Goal: Task Accomplishment & Management: Complete application form

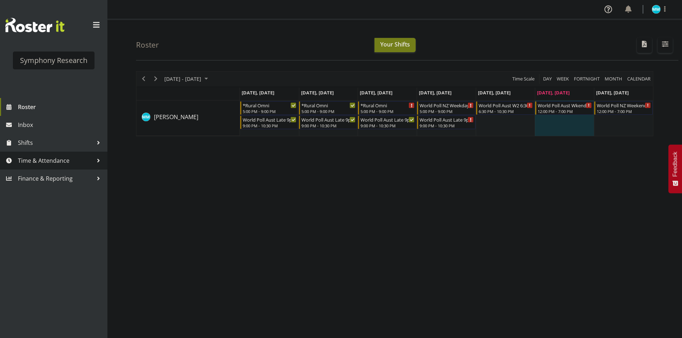
click at [57, 163] on span "Time & Attendance" at bounding box center [55, 160] width 75 height 11
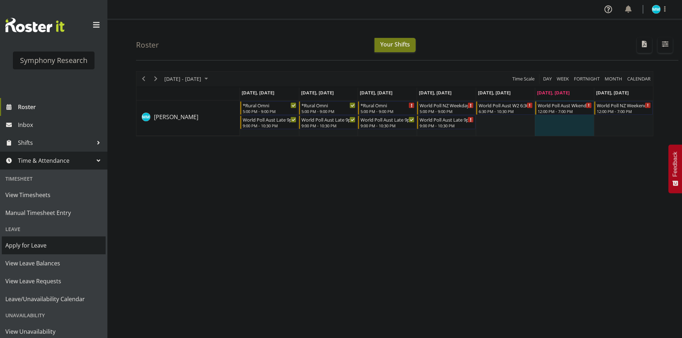
scroll to position [40, 0]
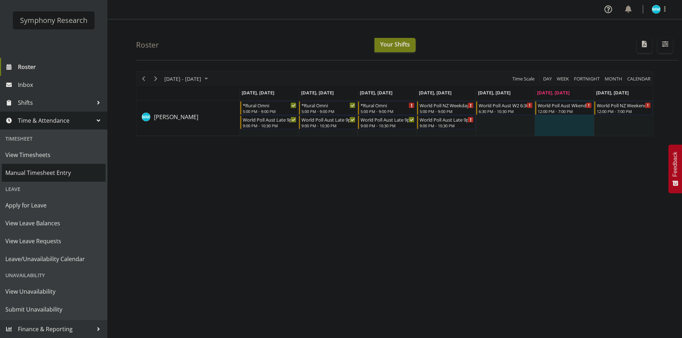
click at [55, 180] on link "Manual Timesheet Entry" at bounding box center [54, 173] width 104 height 18
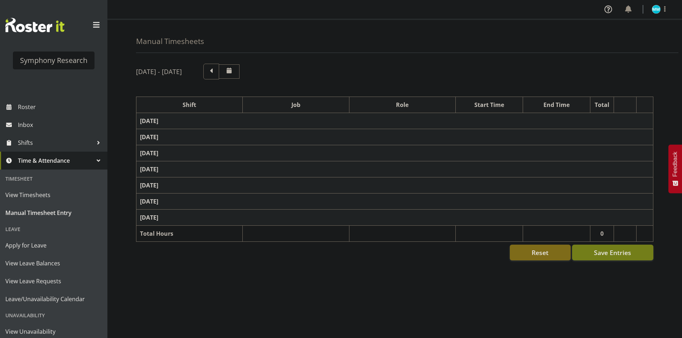
select select "57511"
select select "10499"
select select "47"
select select "57511"
select select "10499"
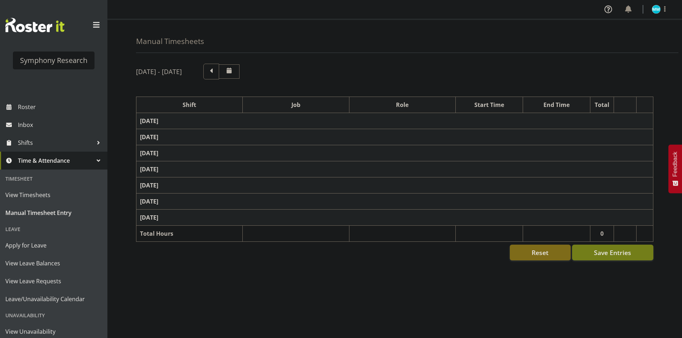
select select "47"
select select "57853"
select select "10536"
select select "47"
select select "57511"
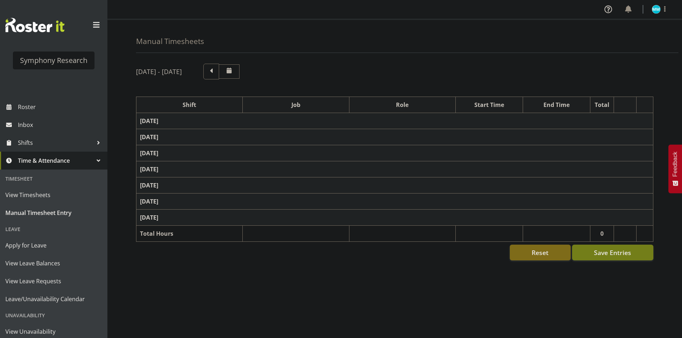
select select "10499"
select select "47"
select select "57853"
select select "10536"
select select "47"
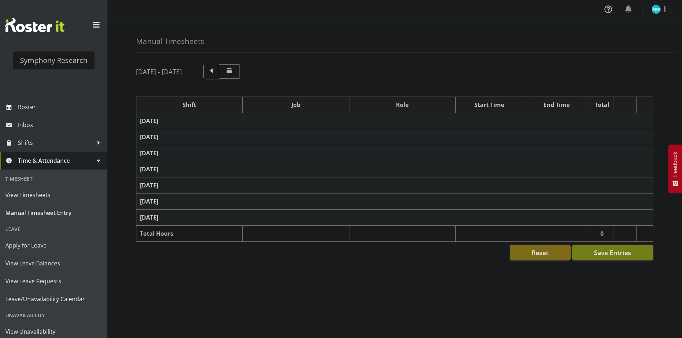
select select "57511"
select select "10499"
select select "47"
select select "57853"
select select "10536"
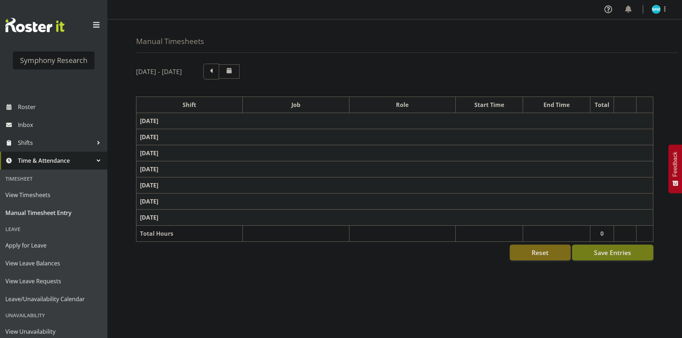
select select "47"
select select "41604"
select select "10527"
select select "47"
select select "57511"
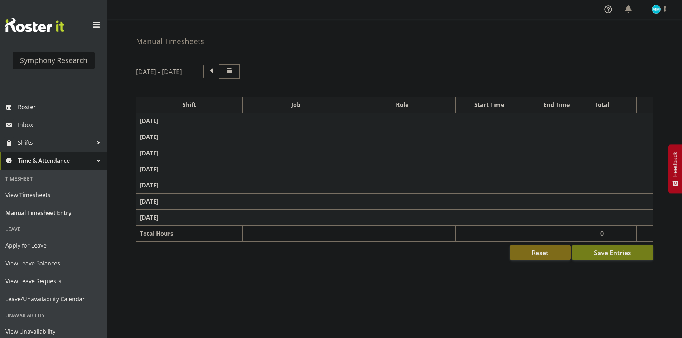
select select "10499"
select select "47"
select select "56692"
select select "10527"
select select "47"
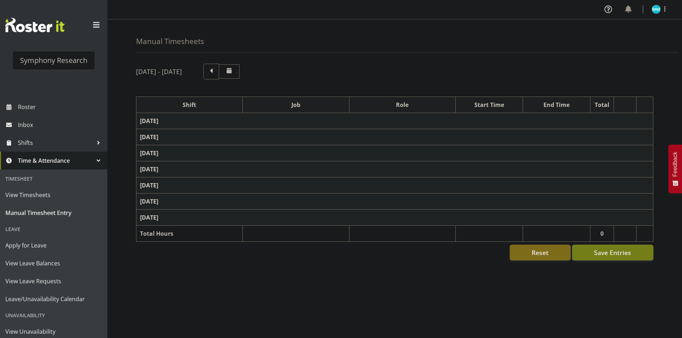
select select "57511"
select select "10499"
select select "47"
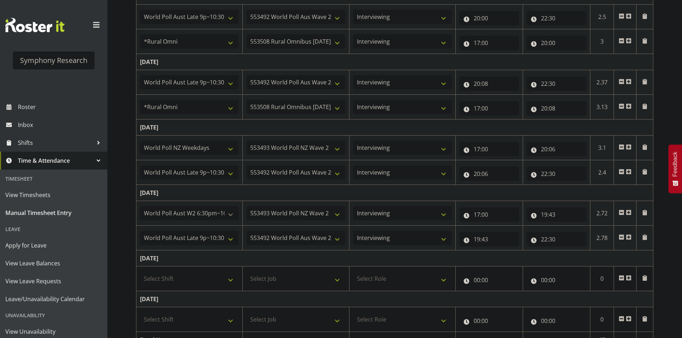
scroll to position [251, 0]
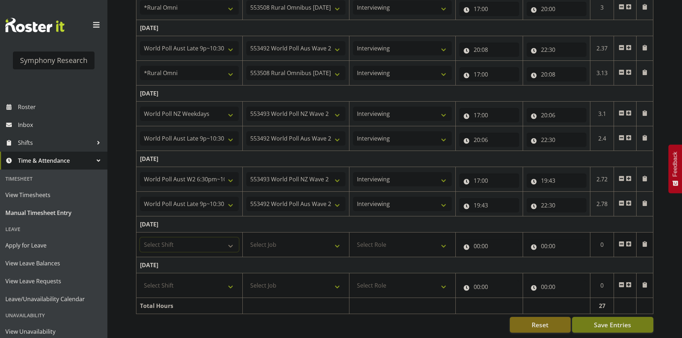
click at [217, 245] on select "Select Shift !!Weekend Residential (Roster IT Shift Label) *Business 9/10am ~ 4…" at bounding box center [189, 245] width 99 height 14
select select "41319"
click at [140, 238] on select "Select Shift !!Weekend Residential (Roster IT Shift Label) *Business 9/10am ~ 4…" at bounding box center [189, 245] width 99 height 14
click at [275, 240] on select "Select Job 550060 IF Admin 553492 World Poll Aus Wave 2 Main 2025 553493 World …" at bounding box center [295, 245] width 99 height 14
select select "10527"
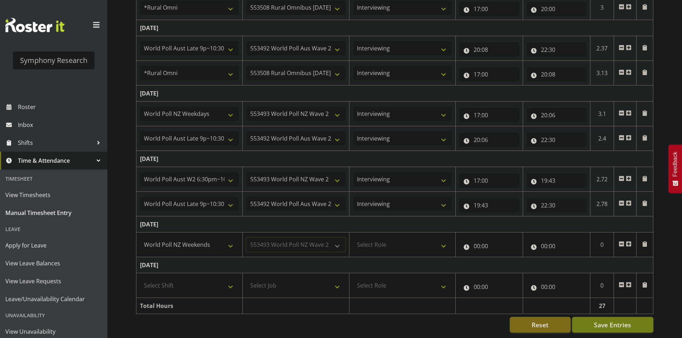
click at [246, 238] on select "Select Job 550060 IF Admin 553492 World Poll Aus Wave 2 Main 2025 553493 World …" at bounding box center [295, 245] width 99 height 14
click at [406, 238] on select "Select Role Briefing Interviewing" at bounding box center [402, 245] width 99 height 14
select select "47"
click at [353, 238] on select "Select Role Briefing Interviewing" at bounding box center [402, 245] width 99 height 14
click at [471, 242] on input "00:00" at bounding box center [489, 246] width 60 height 14
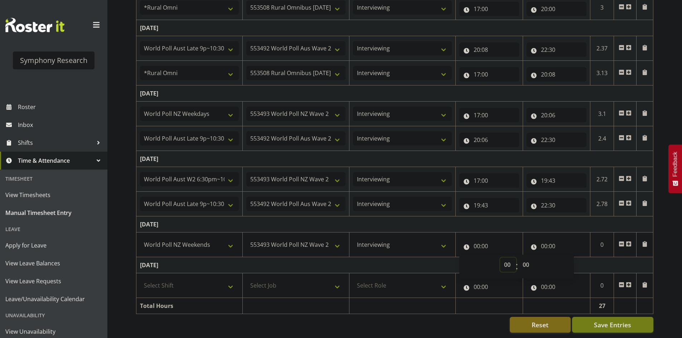
click at [500, 258] on select "00 01 02 03 04 05 06 07 08 09 10 11 12 13 14 15 16 17 18 19 20 21 22 23" at bounding box center [508, 265] width 16 height 14
select select "12"
click at [500, 258] on select "00 01 02 03 04 05 06 07 08 09 10 11 12 13 14 15 16 17 18 19 20 21 22 23" at bounding box center [508, 265] width 16 height 14
type input "12:00"
click at [562, 243] on input "00:00" at bounding box center [556, 246] width 60 height 14
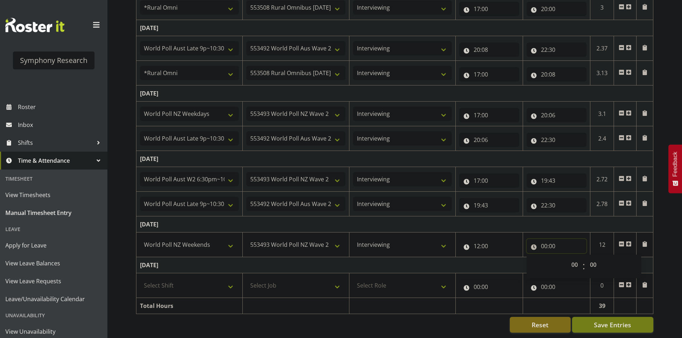
click at [545, 246] on input "00:00" at bounding box center [556, 246] width 60 height 14
click at [549, 245] on input "00:00" at bounding box center [556, 246] width 60 height 14
click at [579, 266] on select "00 01 02 03 04 05 06 07 08 09 10 11 12 13 14 15 16 17 18 19 20 21 22 23" at bounding box center [575, 265] width 16 height 14
select select "1"
click at [567, 258] on select "00 01 02 03 04 05 06 07 08 09 10 11 12 13 14 15 16 17 18 19 20 21 22 23" at bounding box center [575, 265] width 16 height 14
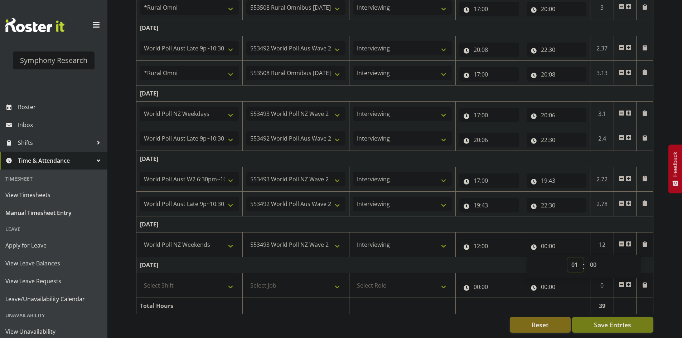
type input "01:00"
click at [597, 260] on select "00 01 02 03 04 05 06 07 08 09 10 11 12 13 14 15 16 17 18 19 20 21 22 23 24 25 2…" at bounding box center [594, 265] width 16 height 14
select select "6"
click at [586, 258] on select "00 01 02 03 04 05 06 07 08 09 10 11 12 13 14 15 16 17 18 19 20 21 22 23 24 25 2…" at bounding box center [594, 265] width 16 height 14
type input "01:06"
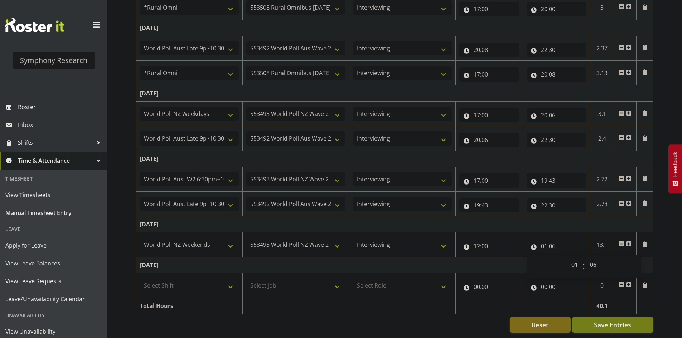
click at [572, 213] on td "22:30 00 01 02 03 04 05 06 07 08 09 10 11 12 13 14 15 16 17 18 19 20 21 22 23 :…" at bounding box center [556, 204] width 67 height 25
click at [628, 243] on span at bounding box center [629, 244] width 6 height 6
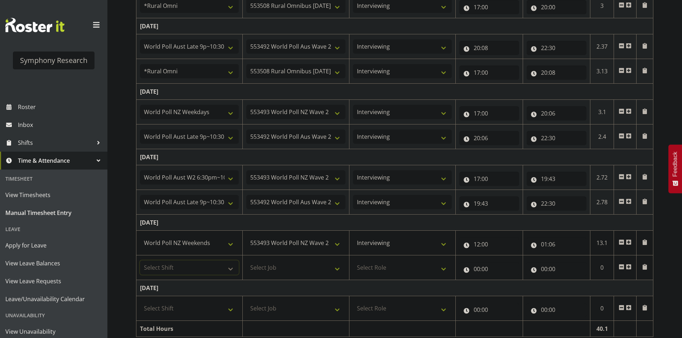
click at [190, 275] on select "Select Shift !!Weekend Residential (Roster IT Shift Label) *Business 9/10am ~ 4…" at bounding box center [189, 268] width 99 height 14
select select "11547"
click at [140, 261] on select "Select Shift !!Weekend Residential (Roster IT Shift Label) *Business 9/10am ~ 4…" at bounding box center [189, 268] width 99 height 14
click at [276, 271] on select "Select Job 550060 IF Admin 553492 World Poll Aus Wave 2 Main 2025 553493 World …" at bounding box center [295, 268] width 99 height 14
select select "10499"
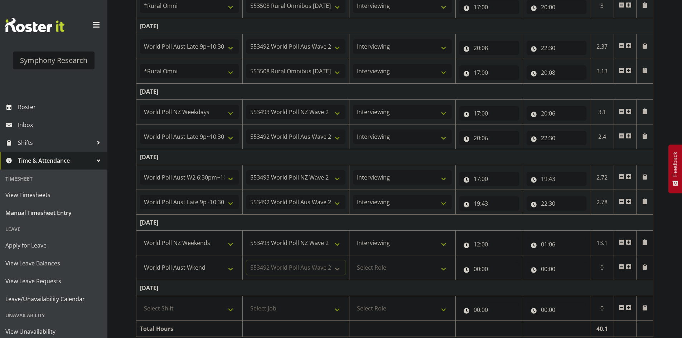
click at [246, 261] on select "Select Job 550060 IF Admin 553492 World Poll Aus Wave 2 Main 2025 553493 World …" at bounding box center [295, 268] width 99 height 14
click at [371, 265] on select "Select Role Briefing Interviewing" at bounding box center [402, 268] width 99 height 14
select select "47"
click at [353, 261] on select "Select Role Briefing Interviewing" at bounding box center [402, 268] width 99 height 14
click at [476, 268] on input "00:00" at bounding box center [489, 269] width 60 height 14
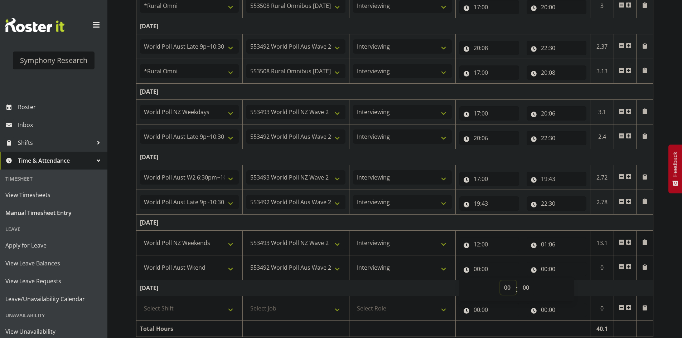
click at [509, 289] on select "00 01 02 03 04 05 06 07 08 09 10 11 12 13 14 15 16 17 18 19 20 21 22 23" at bounding box center [508, 288] width 16 height 14
select select "1"
click at [500, 281] on select "00 01 02 03 04 05 06 07 08 09 10 11 12 13 14 15 16 17 18 19 20 21 22 23" at bounding box center [508, 288] width 16 height 14
type input "01:00"
click at [529, 288] on select "00 01 02 03 04 05 06 07 08 09 10 11 12 13 14 15 16 17 18 19 20 21 22 23 24 25 2…" at bounding box center [527, 288] width 16 height 14
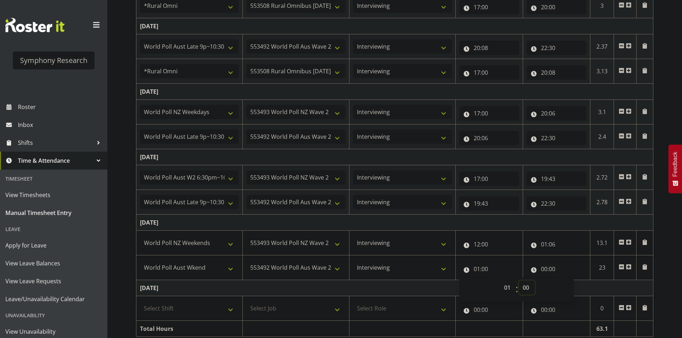
select select "6"
click at [519, 281] on select "00 01 02 03 04 05 06 07 08 09 10 11 12 13 14 15 16 17 18 19 20 21 22 23 24 25 2…" at bounding box center [527, 288] width 16 height 14
type input "01:06"
click at [545, 269] on input "00:00" at bounding box center [556, 269] width 60 height 14
click at [575, 289] on select "00 01 02 03 04 05 06 07 08 09 10 11 12 13 14 15 16 17 18 19 20 21 22 23" at bounding box center [575, 288] width 16 height 14
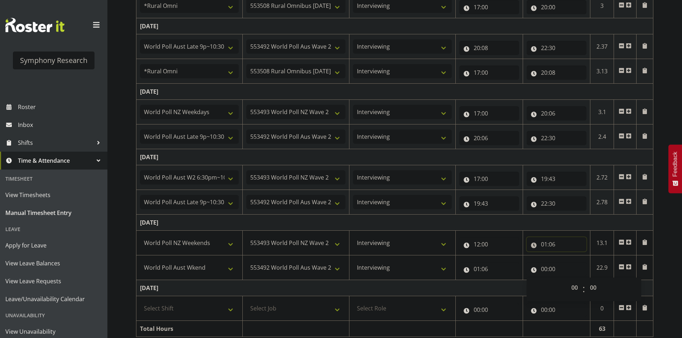
click at [544, 245] on input "01:06" at bounding box center [556, 244] width 60 height 14
click at [571, 263] on select "00 01 02 03 04 05 06 07 08 09 10 11 12 13 14 15 16 17 18 19 20 21 22 23" at bounding box center [575, 263] width 16 height 14
select select "13"
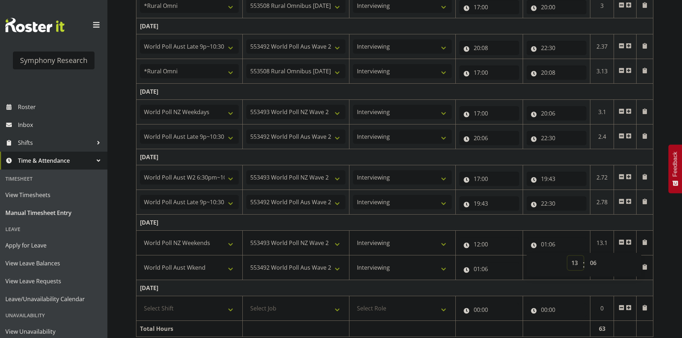
click at [567, 256] on select "00 01 02 03 04 05 06 07 08 09 10 11 12 13 14 15 16 17 18 19 20 21 22 23" at bounding box center [575, 263] width 16 height 14
type input "13:06"
click at [477, 272] on input "01:06" at bounding box center [489, 269] width 60 height 14
click at [510, 285] on select "00 01 02 03 04 05 06 07 08 09 10 11 12 13 14 15 16 17 18 19 20 21 22 23" at bounding box center [508, 288] width 16 height 14
select select "13"
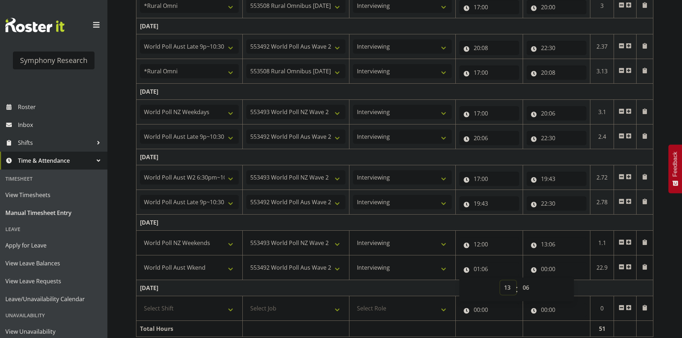
click at [500, 281] on select "00 01 02 03 04 05 06 07 08 09 10 11 12 13 14 15 16 17 18 19 20 21 22 23" at bounding box center [508, 288] width 16 height 14
type input "13:06"
click at [505, 222] on td "[DATE]" at bounding box center [394, 223] width 517 height 16
click at [543, 274] on input "00:00" at bounding box center [556, 269] width 60 height 14
click at [573, 286] on select "00 01 02 03 04 05 06 07 08 09 10 11 12 13 14 15 16 17 18 19 20 21 22 23" at bounding box center [575, 288] width 16 height 14
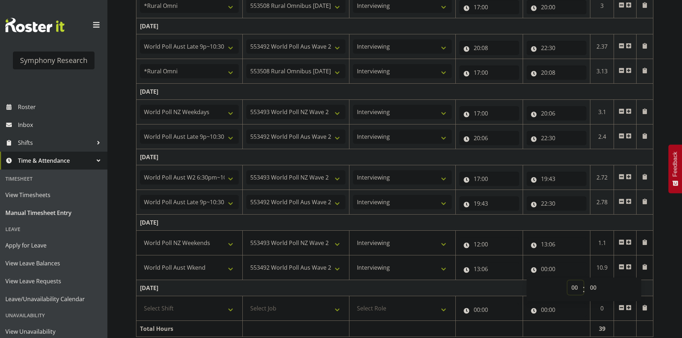
select select "17"
click at [567, 281] on select "00 01 02 03 04 05 06 07 08 09 10 11 12 13 14 15 16 17 18 19 20 21 22 23" at bounding box center [575, 288] width 16 height 14
type input "17:00"
click at [550, 269] on input "17:00" at bounding box center [556, 269] width 60 height 14
click at [556, 272] on input "17:00" at bounding box center [556, 269] width 60 height 14
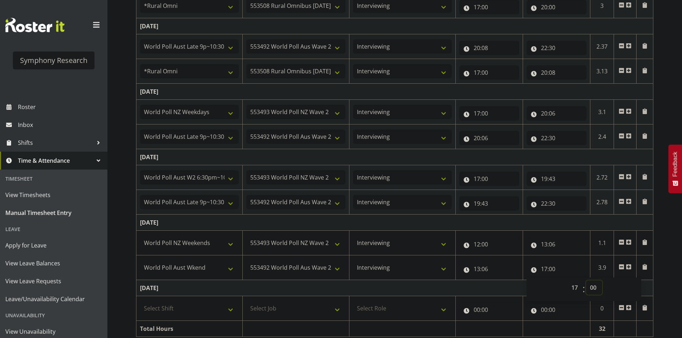
click at [589, 285] on select "00 01 02 03 04 05 06 07 08 09 10 11 12 13 14 15 16 17 18 19 20 21 22 23 24 25 2…" at bounding box center [594, 288] width 16 height 14
select select "14"
click at [586, 281] on select "00 01 02 03 04 05 06 07 08 09 10 11 12 13 14 15 16 17 18 19 20 21 22 23 24 25 2…" at bounding box center [594, 288] width 16 height 14
type input "17:14"
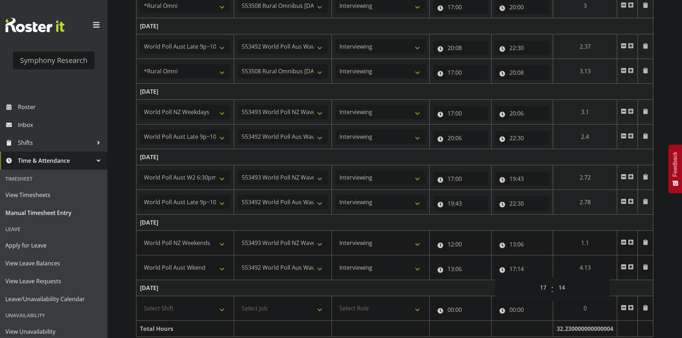
click at [576, 222] on td "[DATE]" at bounding box center [394, 223] width 517 height 16
click at [631, 268] on span at bounding box center [631, 267] width 6 height 6
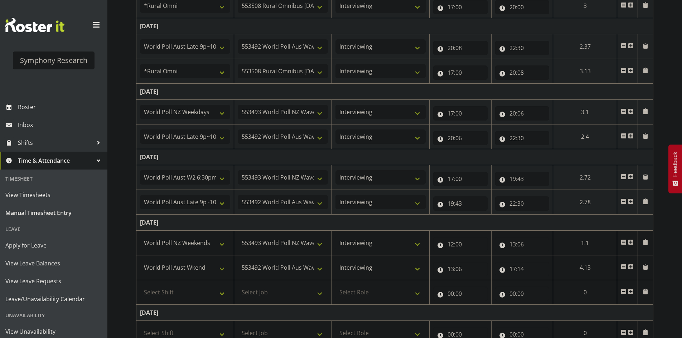
scroll to position [303, 0]
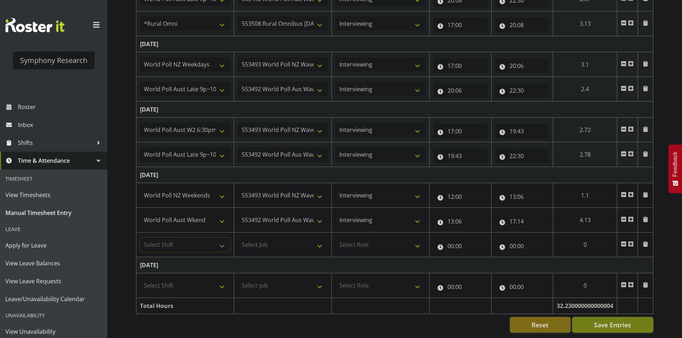
click at [212, 246] on select "Select Shift !!Weekend Residential (Roster IT Shift Label) *Business 9/10am ~ 4…" at bounding box center [185, 245] width 90 height 14
select select "11547"
click at [140, 238] on select "Select Shift !!Weekend Residential (Roster IT Shift Label) *Business 9/10am ~ 4…" at bounding box center [185, 245] width 90 height 14
drag, startPoint x: 281, startPoint y: 241, endPoint x: 286, endPoint y: 242, distance: 4.4
click at [282, 241] on select "Select Job 550060 IF Admin 553492 World Poll Aus Wave 2 Main 2025 553493 World …" at bounding box center [283, 245] width 90 height 14
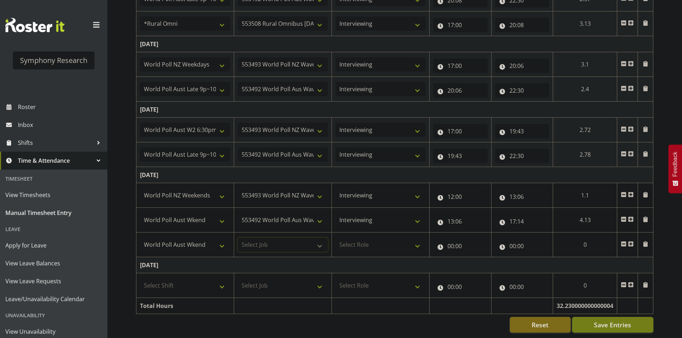
select select "10499"
click at [238, 238] on select "Select Job 550060 IF Admin 553492 World Poll Aus Wave 2 Main 2025 553493 World …" at bounding box center [283, 245] width 90 height 14
click at [360, 238] on select "Select Role Briefing Interviewing" at bounding box center [380, 245] width 90 height 14
select select "47"
click at [335, 238] on select "Select Role Briefing Interviewing" at bounding box center [380, 245] width 90 height 14
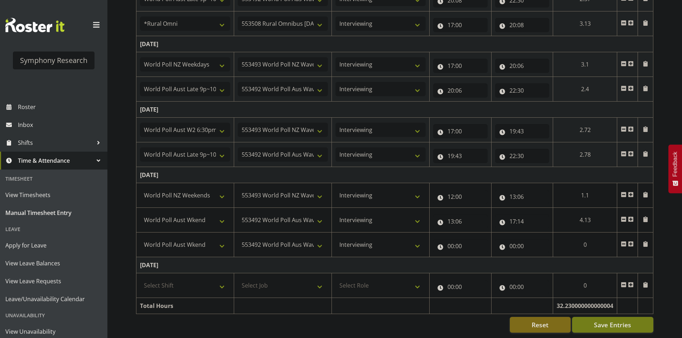
click at [452, 233] on td "00:00 00 01 02 03 04 05 06 07 08 09 10 11 12 13 14 15 16 17 18 19 20 21 22 23 :…" at bounding box center [460, 245] width 62 height 25
click at [451, 240] on input "00:00" at bounding box center [460, 246] width 54 height 14
click at [474, 259] on select "00 01 02 03 04 05 06 07 08 09 10 11 12 13 14 15 16 17 18 19 20 21 22 23" at bounding box center [482, 265] width 16 height 14
select select "17"
click at [474, 258] on select "00 01 02 03 04 05 06 07 08 09 10 11 12 13 14 15 16 17 18 19 20 21 22 23" at bounding box center [482, 265] width 16 height 14
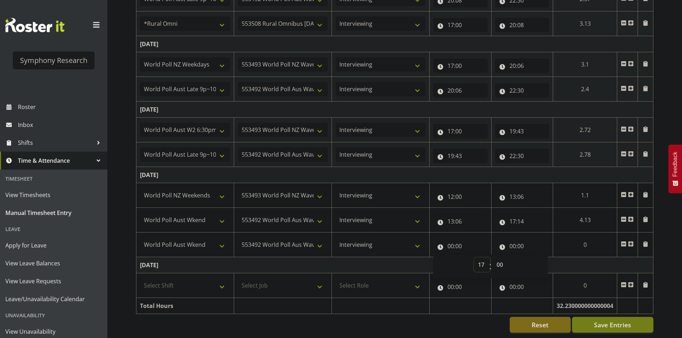
type input "17:00"
click at [461, 244] on input "17:00" at bounding box center [460, 246] width 54 height 14
click at [458, 241] on input "17:00" at bounding box center [460, 246] width 54 height 14
drag, startPoint x: 489, startPoint y: 258, endPoint x: 494, endPoint y: 258, distance: 5.0
click at [490, 258] on span ":" at bounding box center [490, 267] width 3 height 18
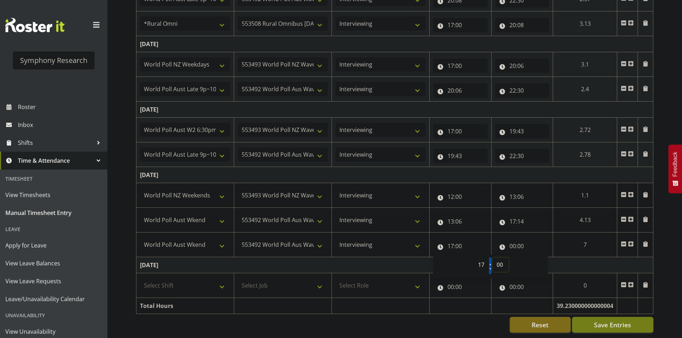
click at [494, 258] on select "00 01 02 03 04 05 06 07 08 09 10 11 12 13 14 15 16 17 18 19 20 21 22 23 24 25 2…" at bounding box center [500, 265] width 16 height 14
select select "44"
click at [509, 258] on select "00 01 02 03 04 05 06 07 08 09 10 11 12 13 14 15 16 17 18 19 20 21 22 23 24 25 2…" at bounding box center [500, 265] width 16 height 14
type input "17:44"
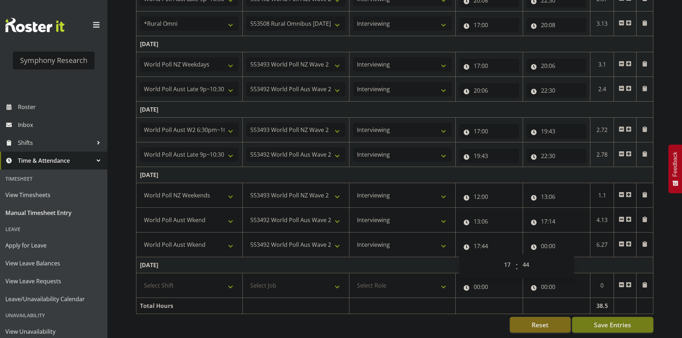
click at [541, 170] on td "[DATE]" at bounding box center [394, 175] width 517 height 16
click at [546, 240] on input "00:00" at bounding box center [556, 246] width 60 height 14
click at [570, 258] on select "00 01 02 03 04 05 06 07 08 09 10 11 12 13 14 15 16 17 18 19 20 21 22 23" at bounding box center [575, 265] width 16 height 14
select select "19"
click at [567, 258] on select "00 01 02 03 04 05 06 07 08 09 10 11 12 13 14 15 16 17 18 19 20 21 22 23" at bounding box center [575, 265] width 16 height 14
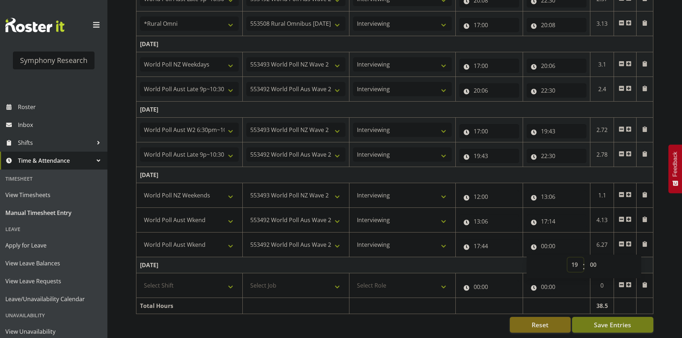
type input "19:00"
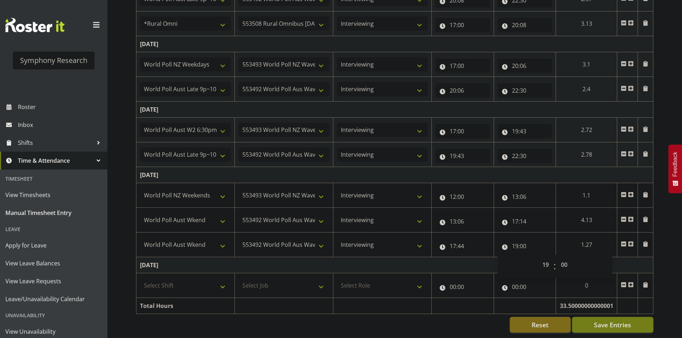
click at [574, 167] on td "[DATE]" at bounding box center [394, 175] width 517 height 16
click at [628, 324] on span "Save Entries" at bounding box center [612, 324] width 37 height 9
click at [631, 324] on button "Save Entries" at bounding box center [612, 325] width 81 height 16
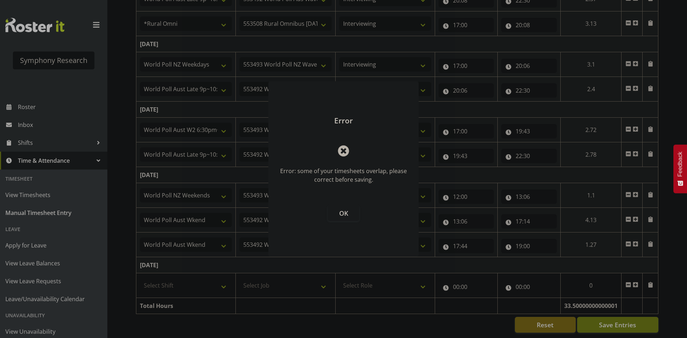
click at [345, 213] on span "OK" at bounding box center [343, 213] width 9 height 9
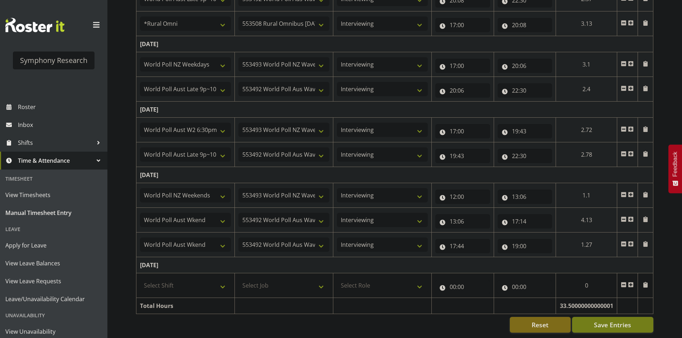
click at [47, 162] on span "Time & Attendance" at bounding box center [55, 160] width 75 height 11
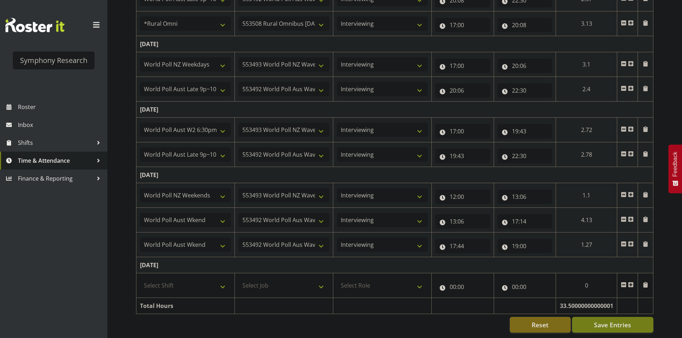
click at [38, 159] on span "Time & Attendance" at bounding box center [55, 160] width 75 height 11
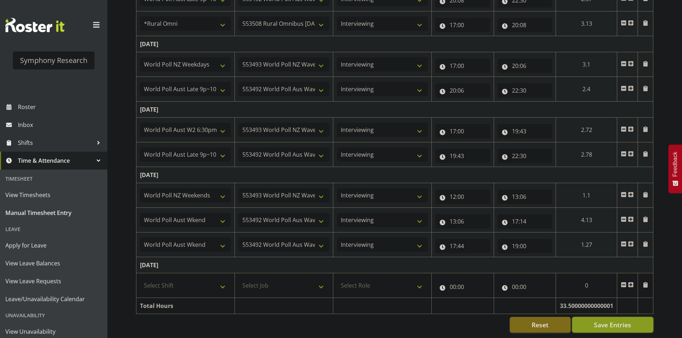
click at [620, 324] on span "Save Entries" at bounding box center [612, 324] width 37 height 9
